Goal: Navigation & Orientation: Find specific page/section

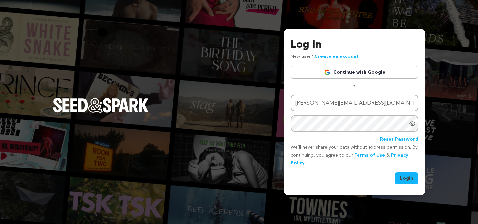
click at [412, 181] on button "Login" at bounding box center [407, 178] width 24 height 12
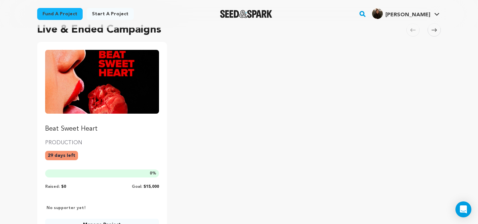
scroll to position [55, 0]
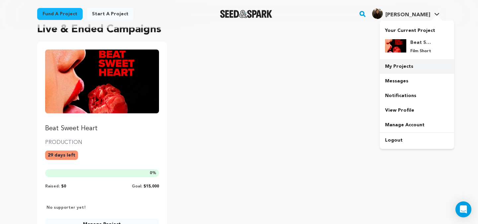
click at [399, 62] on link "My Projects" at bounding box center [417, 66] width 74 height 15
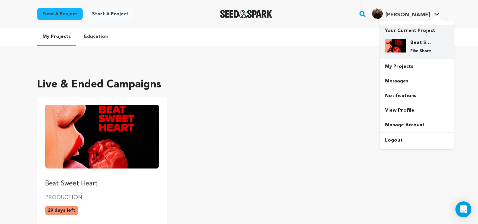
click at [400, 43] on img at bounding box center [395, 45] width 21 height 13
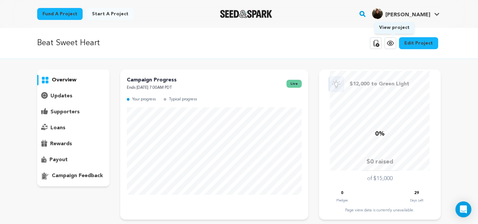
click at [392, 42] on icon at bounding box center [390, 43] width 6 height 5
